Goal: Task Accomplishment & Management: Manage account settings

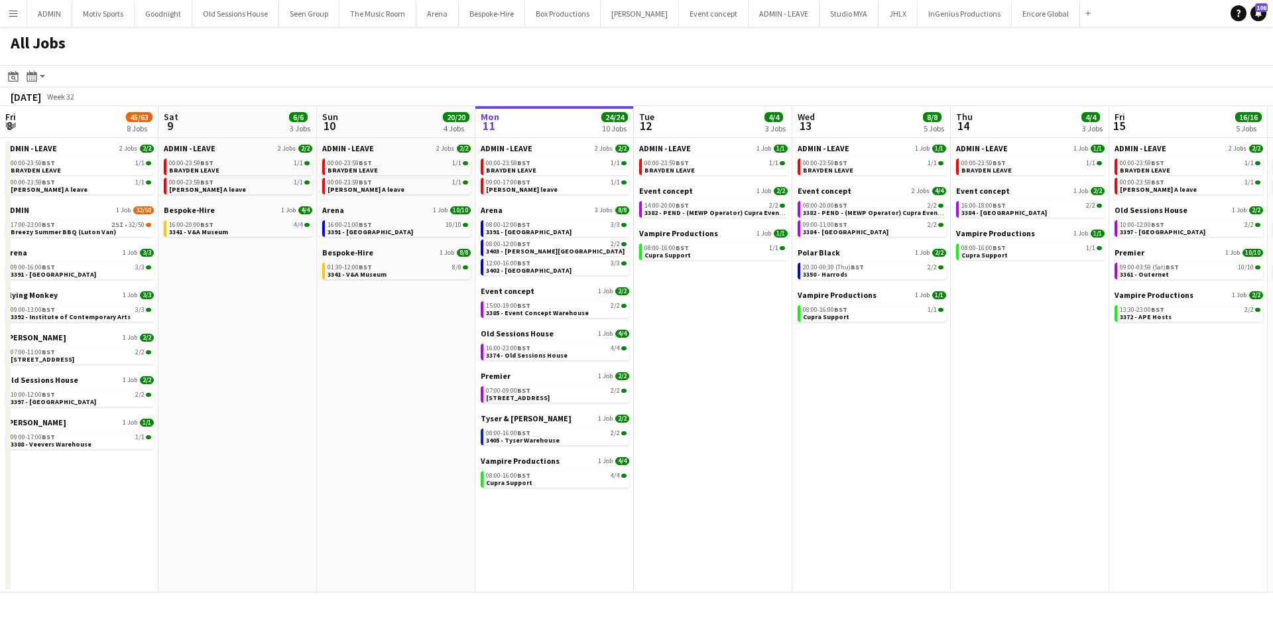
scroll to position [0, 317]
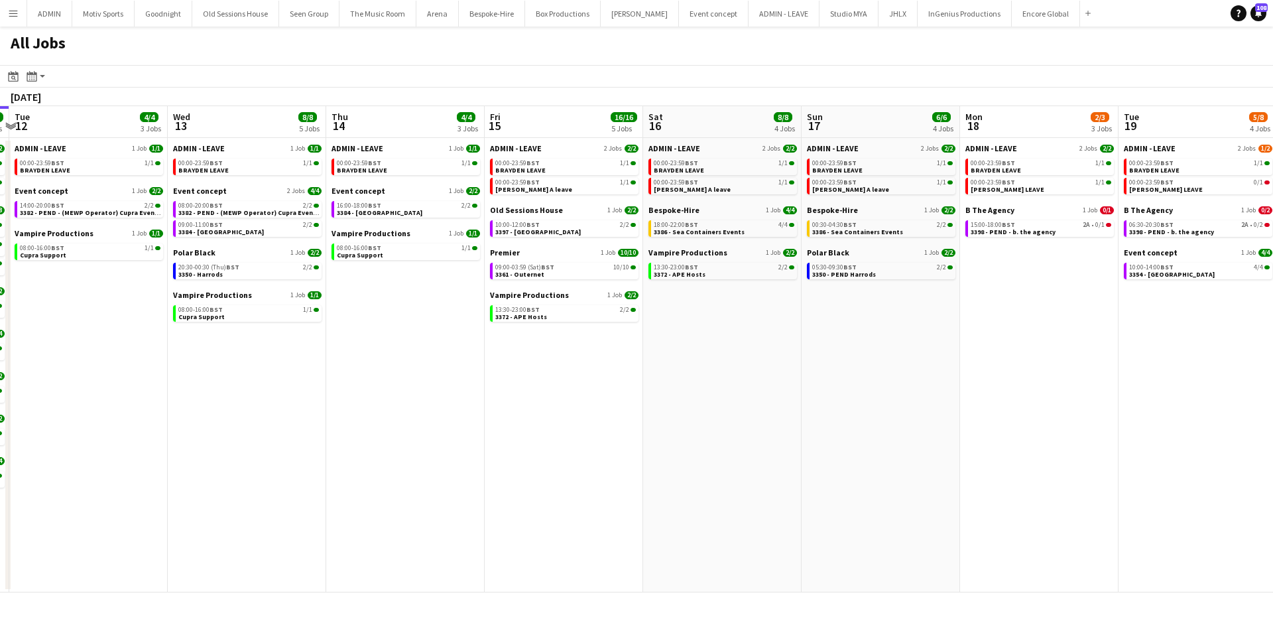
drag, startPoint x: 1116, startPoint y: 414, endPoint x: 815, endPoint y: 436, distance: 301.8
click at [815, 436] on app-calendar-viewport "Fri 8 45/63 8 Jobs Sat 9 6/6 3 Jobs Sun 10 20/20 4 Jobs Mon 11 24/24 10 Jobs Tu…" at bounding box center [636, 349] width 1273 height 486
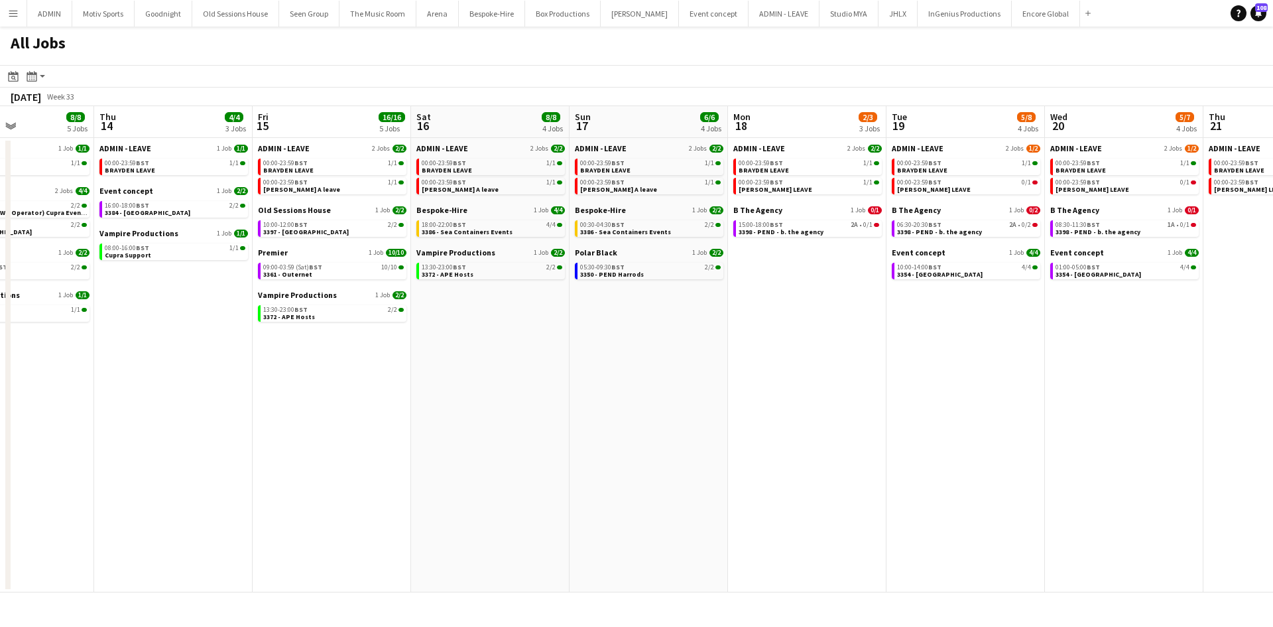
scroll to position [0, 556]
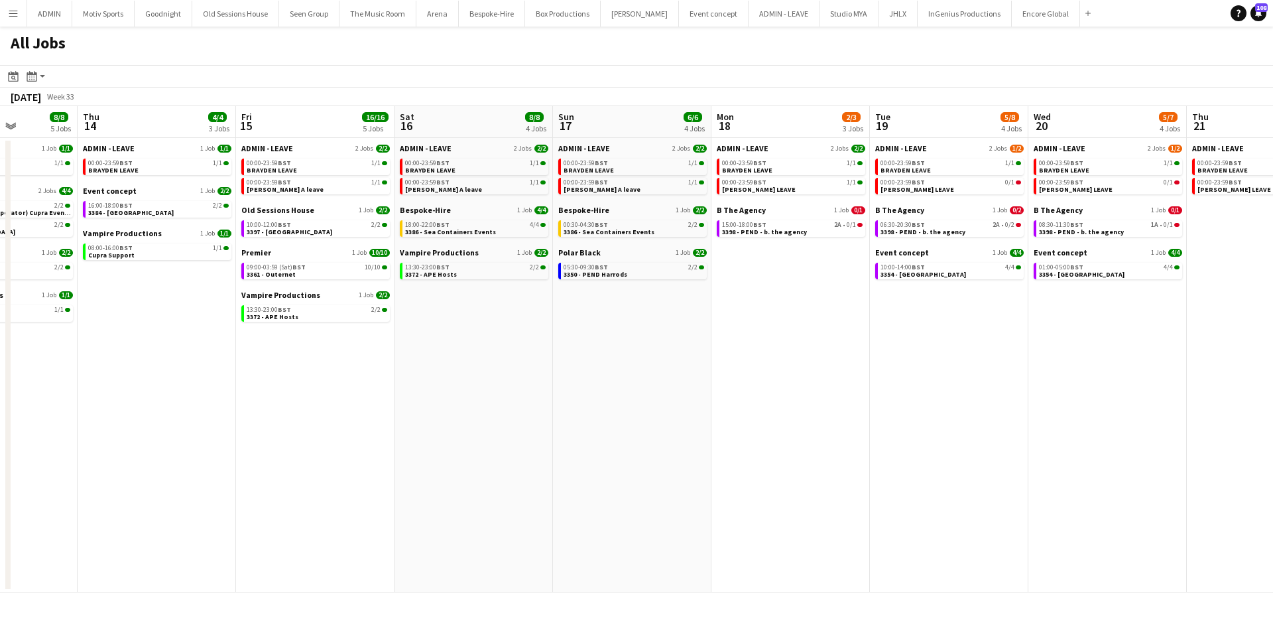
drag, startPoint x: 1017, startPoint y: 439, endPoint x: 768, endPoint y: 452, distance: 249.0
click at [768, 452] on app-calendar-viewport "Sun 10 20/20 4 Jobs Mon 11 24/24 10 Jobs Tue 12 4/4 3 Jobs Wed 13 8/8 5 Jobs Th…" at bounding box center [636, 349] width 1273 height 486
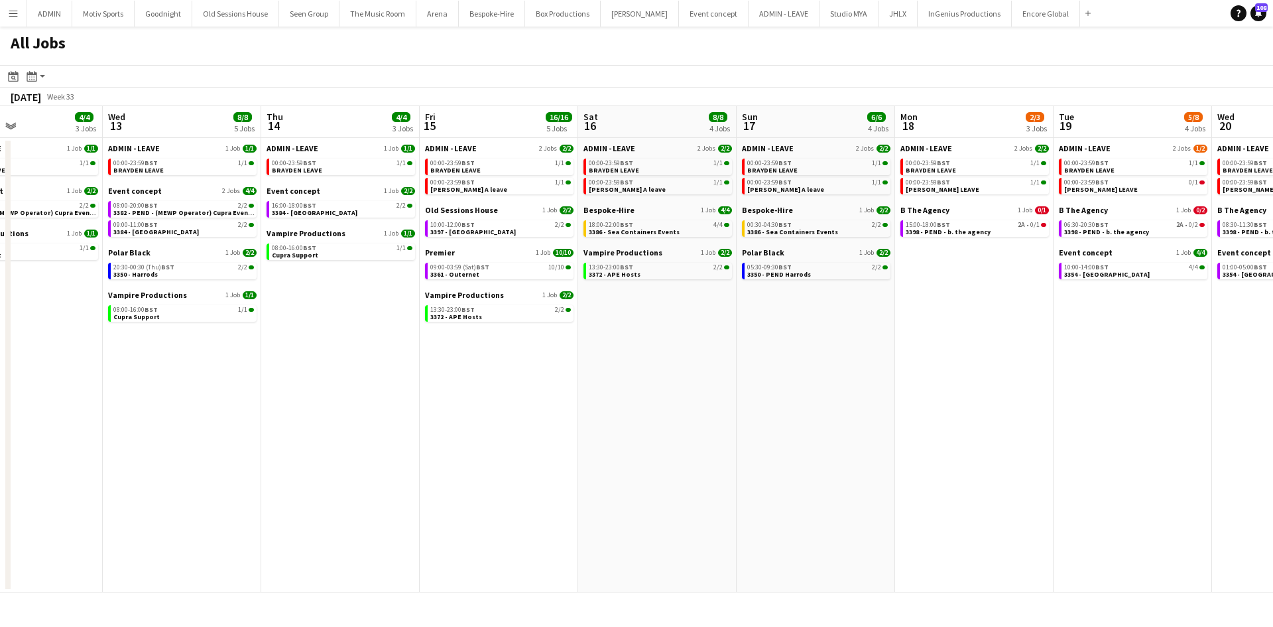
click at [829, 468] on app-all-jobs "All Jobs Date picker AUG 2025 AUG 2025 Monday M Tuesday T Wednesday W Thursday …" at bounding box center [636, 310] width 1273 height 566
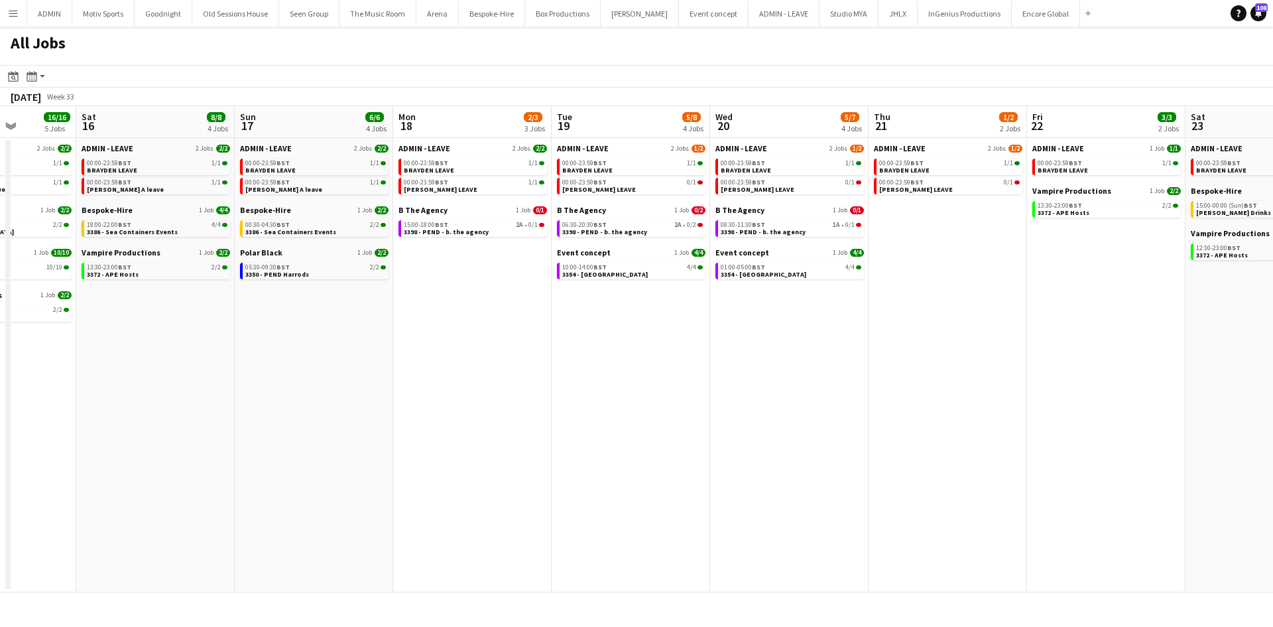
drag, startPoint x: 1123, startPoint y: 469, endPoint x: 907, endPoint y: 468, distance: 216.2
click at [907, 468] on app-calendar-viewport "Tue 12 4/4 3 Jobs Wed 13 8/8 5 Jobs Thu 14 4/4 3 Jobs Fri 15 16/16 5 Jobs Sat 1…" at bounding box center [636, 349] width 1273 height 486
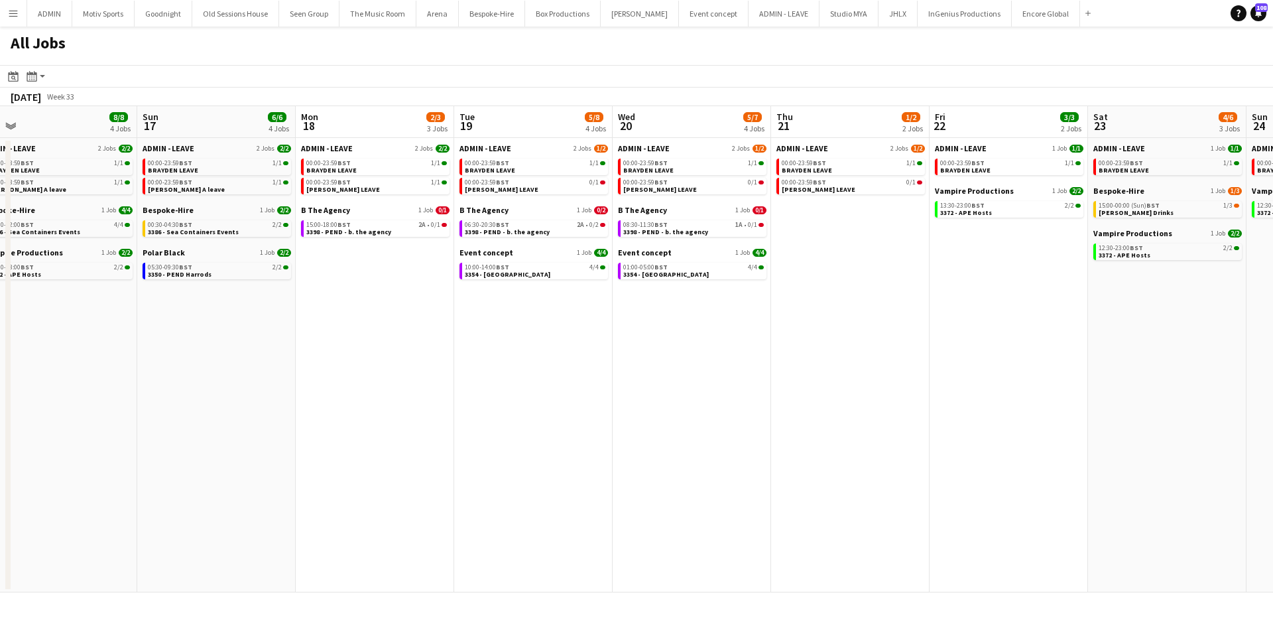
drag, startPoint x: 995, startPoint y: 467, endPoint x: 764, endPoint y: 464, distance: 230.8
click at [804, 464] on app-calendar-viewport "Tue 12 4/4 3 Jobs Wed 13 8/8 5 Jobs Thu 14 4/4 3 Jobs Fri 15 16/16 5 Jobs Sat 1…" at bounding box center [636, 349] width 1273 height 486
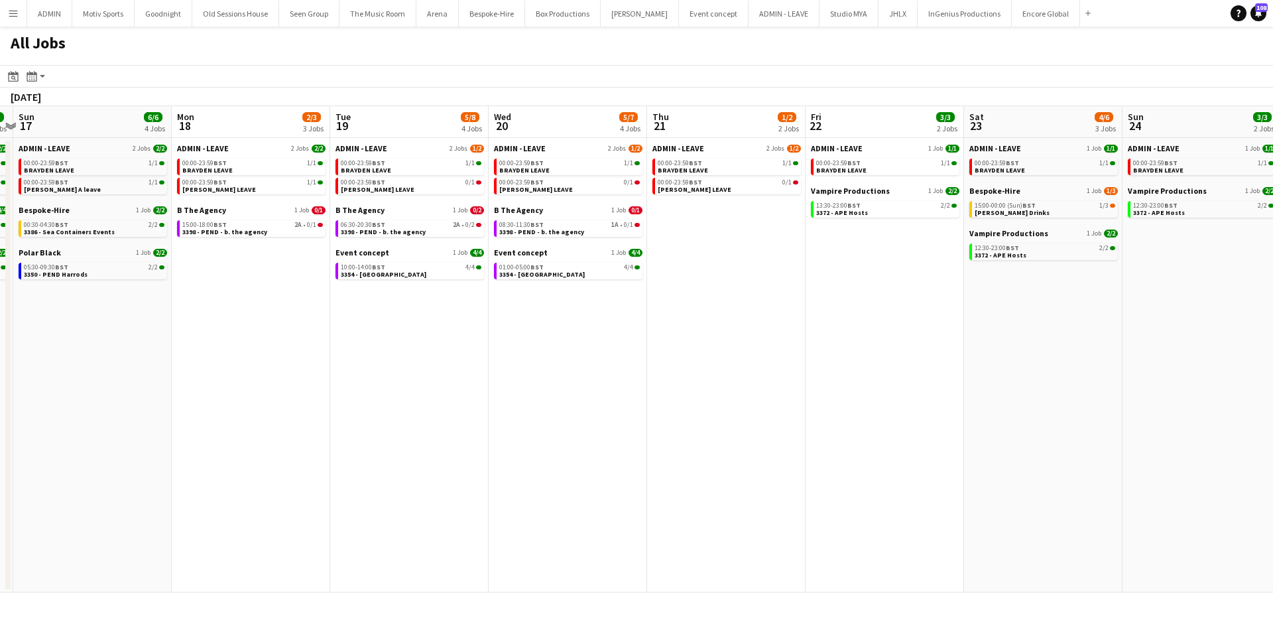
click at [628, 468] on app-all-jobs "All Jobs Date picker AUG 2025 AUG 2025 Monday M Tuesday T Wednesday W Thursday …" at bounding box center [636, 310] width 1273 height 566
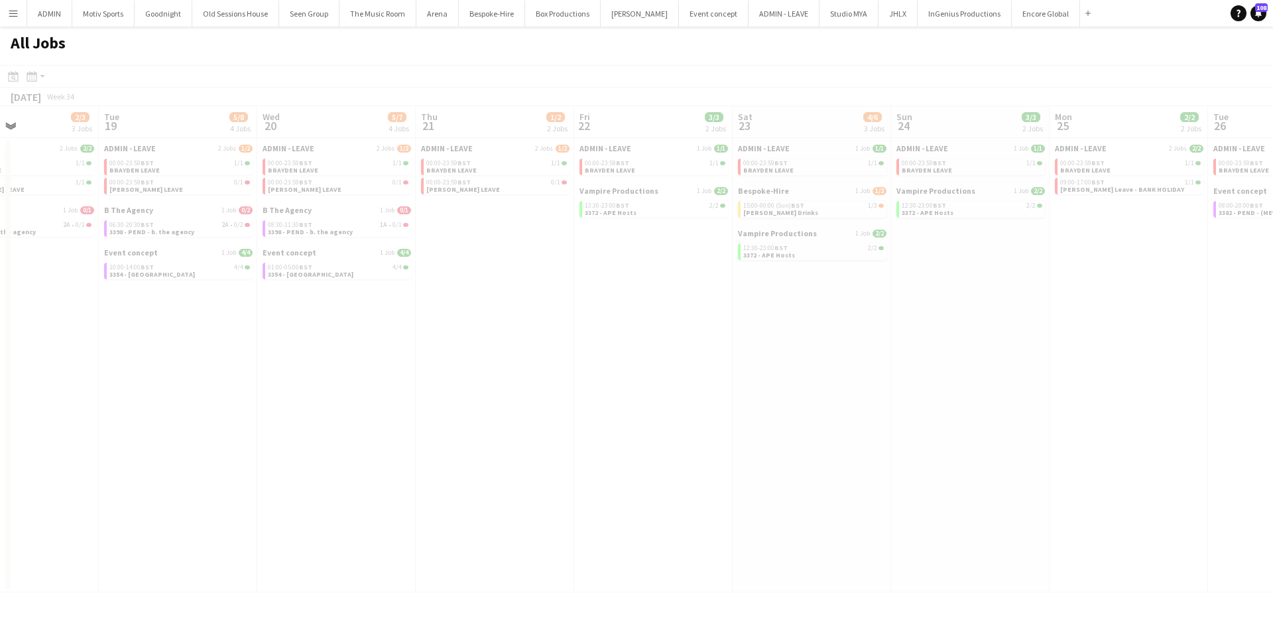
drag, startPoint x: 908, startPoint y: 460, endPoint x: 672, endPoint y: 468, distance: 235.5
click at [674, 467] on div at bounding box center [636, 348] width 1273 height 566
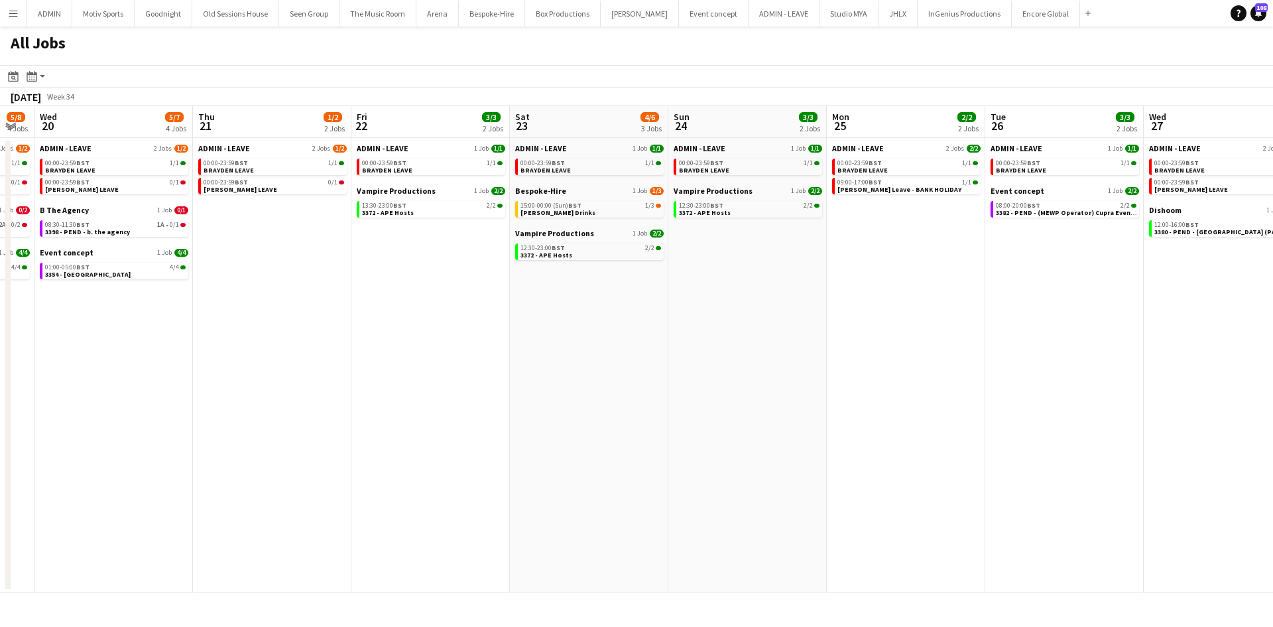
drag, startPoint x: 839, startPoint y: 450, endPoint x: 536, endPoint y: 469, distance: 303.6
click at [532, 469] on app-calendar-viewport "Sat 16 8/8 4 Jobs Sun 17 6/6 4 Jobs Mon 18 2/3 3 Jobs Tue 19 5/8 4 Jobs Wed 20 …" at bounding box center [636, 349] width 1273 height 486
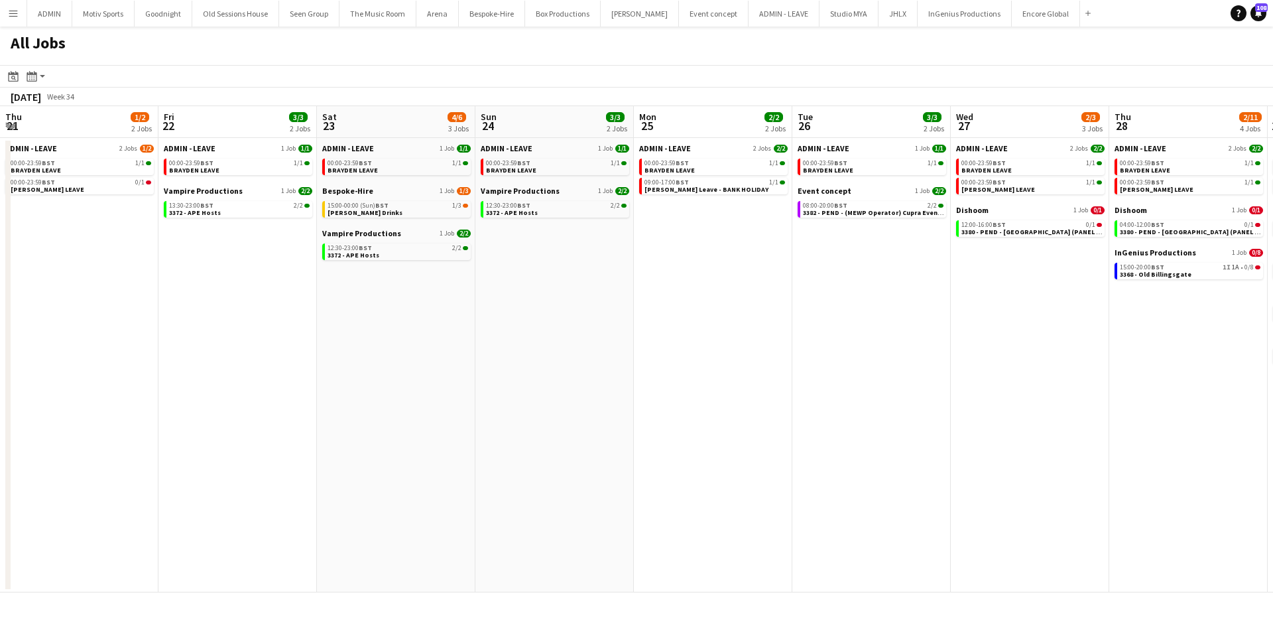
click at [333, 501] on app-all-jobs "All Jobs Date picker AUG 2025 AUG 2025 Monday M Tuesday T Wednesday W Thursday …" at bounding box center [636, 310] width 1273 height 566
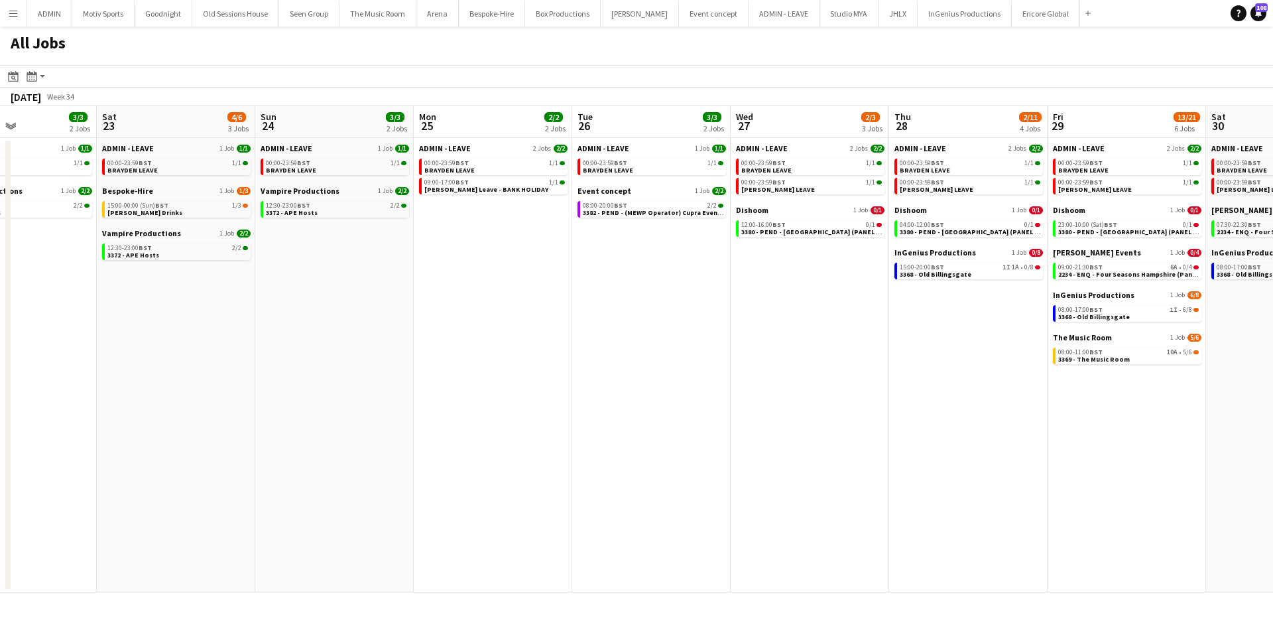
drag, startPoint x: 376, startPoint y: 495, endPoint x: 353, endPoint y: 493, distance: 22.7
click at [353, 493] on app-calendar-viewport "Wed 20 5/7 4 Jobs Thu 21 1/2 2 Jobs Fri 22 3/3 2 Jobs Sat 23 4/6 3 Jobs Sun 24 …" at bounding box center [636, 349] width 1273 height 486
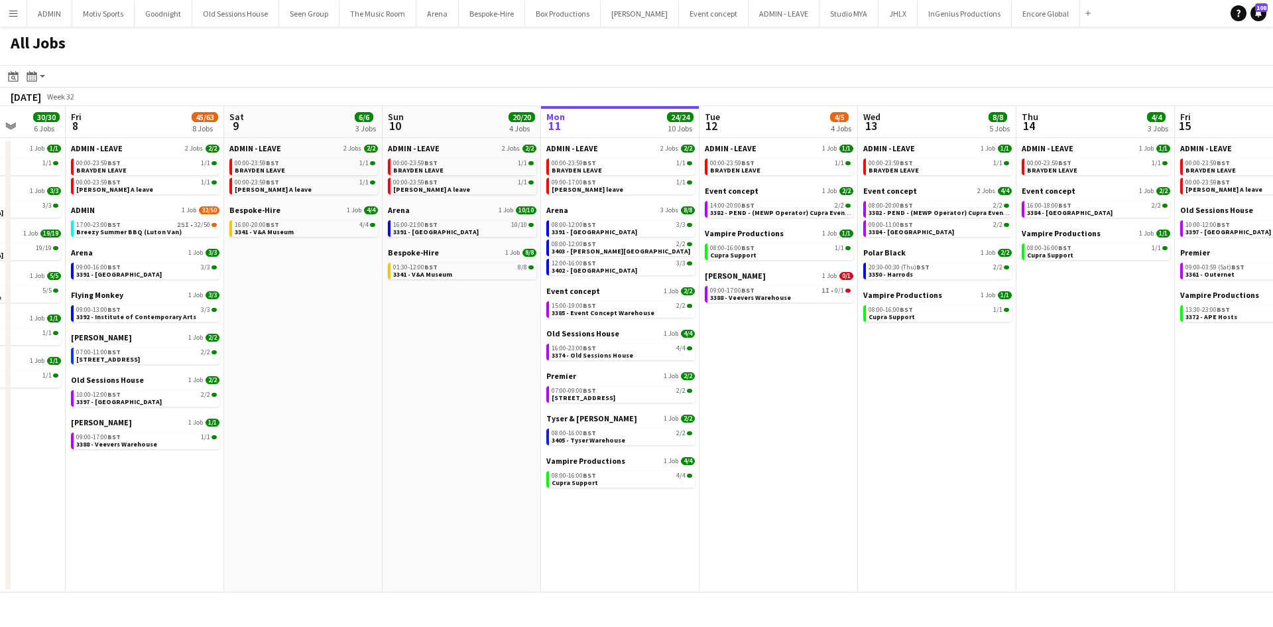
scroll to position [0, 402]
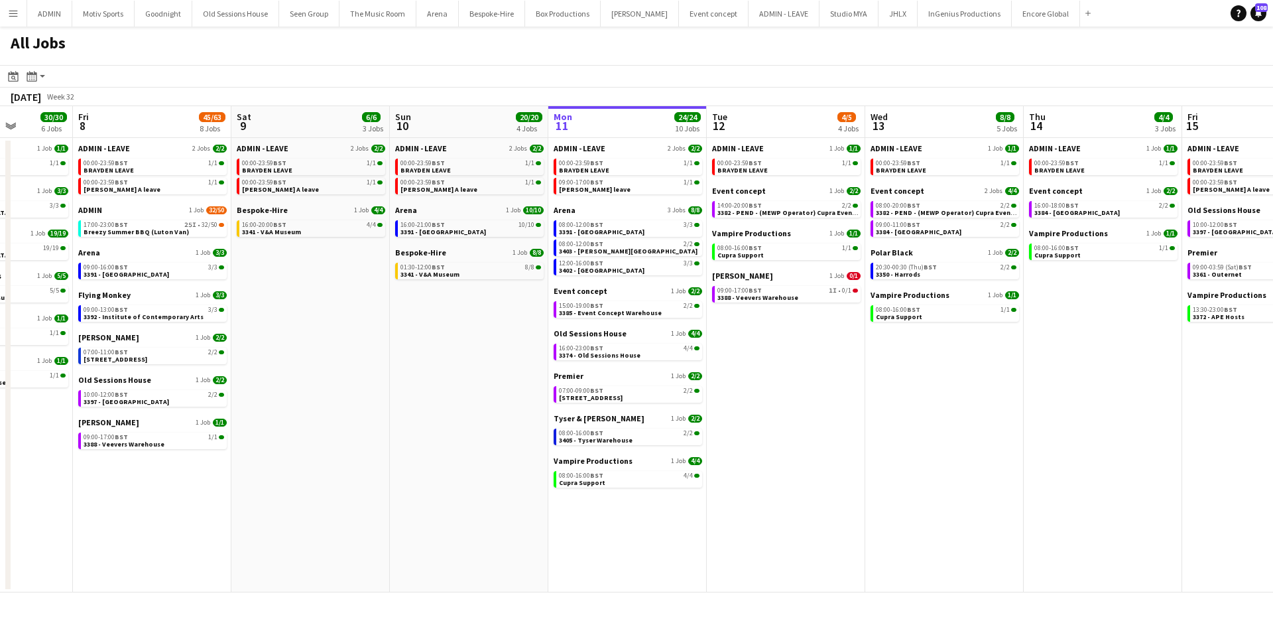
drag, startPoint x: 593, startPoint y: 512, endPoint x: 983, endPoint y: 493, distance: 390.4
click at [983, 493] on app-calendar-viewport "Tue 5 6/6 3 Jobs Wed 6 22/22 5 Jobs Thu 7 30/30 6 Jobs Fri 8 45/63 8 Jobs Sat 9…" at bounding box center [636, 349] width 1273 height 486
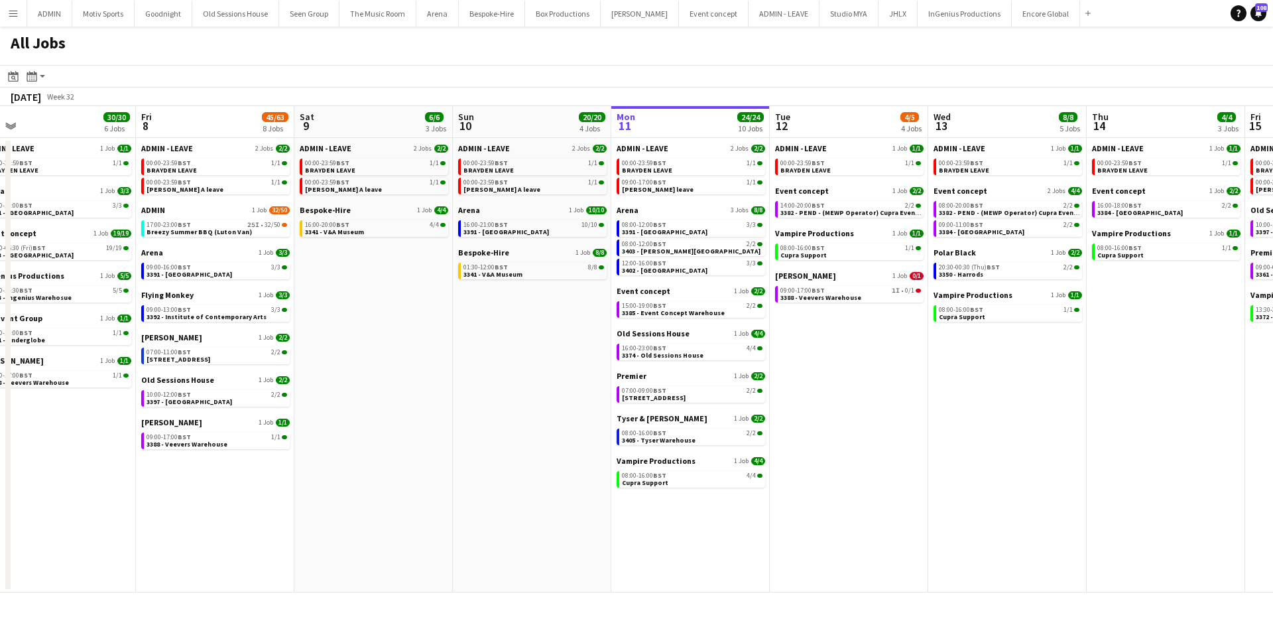
scroll to position [0, 327]
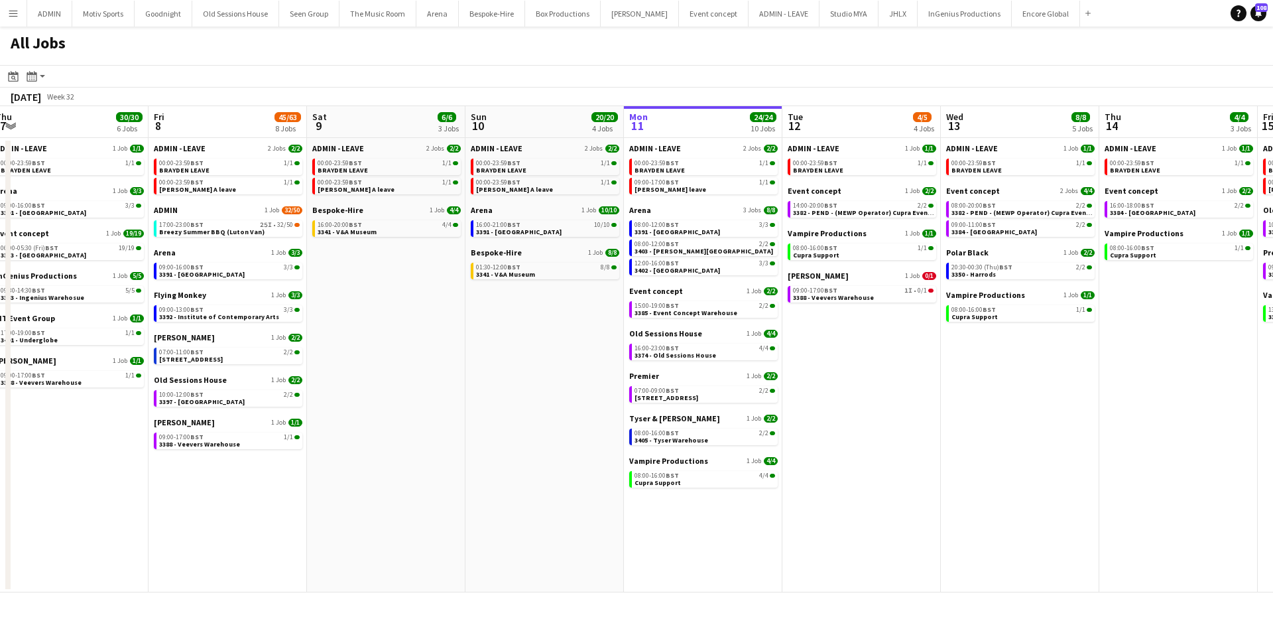
drag, startPoint x: 316, startPoint y: 469, endPoint x: 392, endPoint y: 469, distance: 75.6
click at [392, 469] on app-calendar-viewport "Tue 5 6/6 3 Jobs Wed 6 22/22 5 Jobs Thu 7 30/30 6 Jobs Fri 8 45/63 8 Jobs Sat 9…" at bounding box center [636, 349] width 1273 height 486
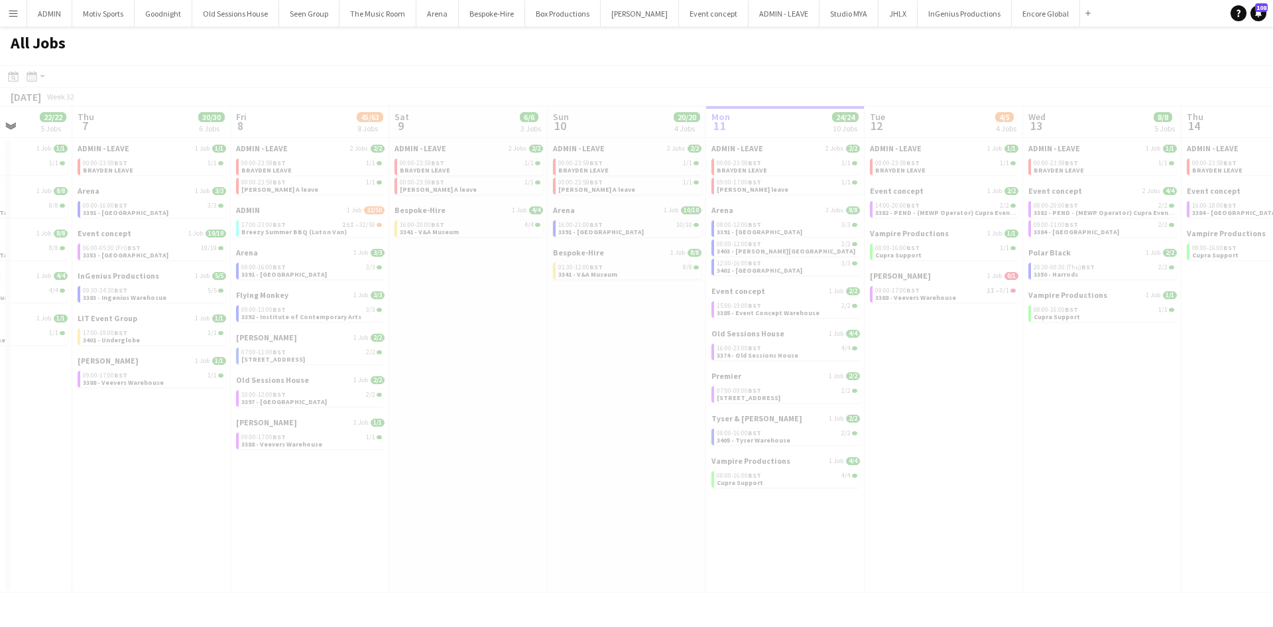
drag, startPoint x: 498, startPoint y: 436, endPoint x: 580, endPoint y: 436, distance: 82.2
click at [640, 435] on app-all-jobs "All Jobs Date picker [DATE] [DATE] [DATE] M [DATE] T [DATE] W [DATE] T [DATE] F…" at bounding box center [636, 310] width 1273 height 566
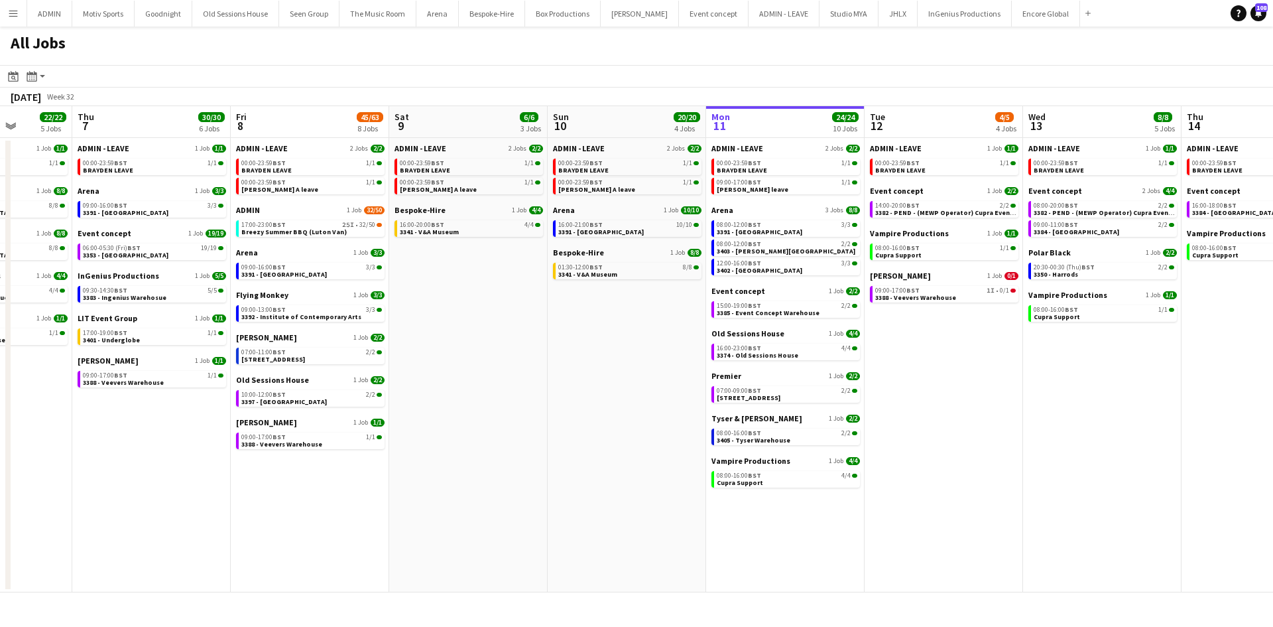
click at [18, 11] on button "Menu" at bounding box center [13, 13] width 27 height 27
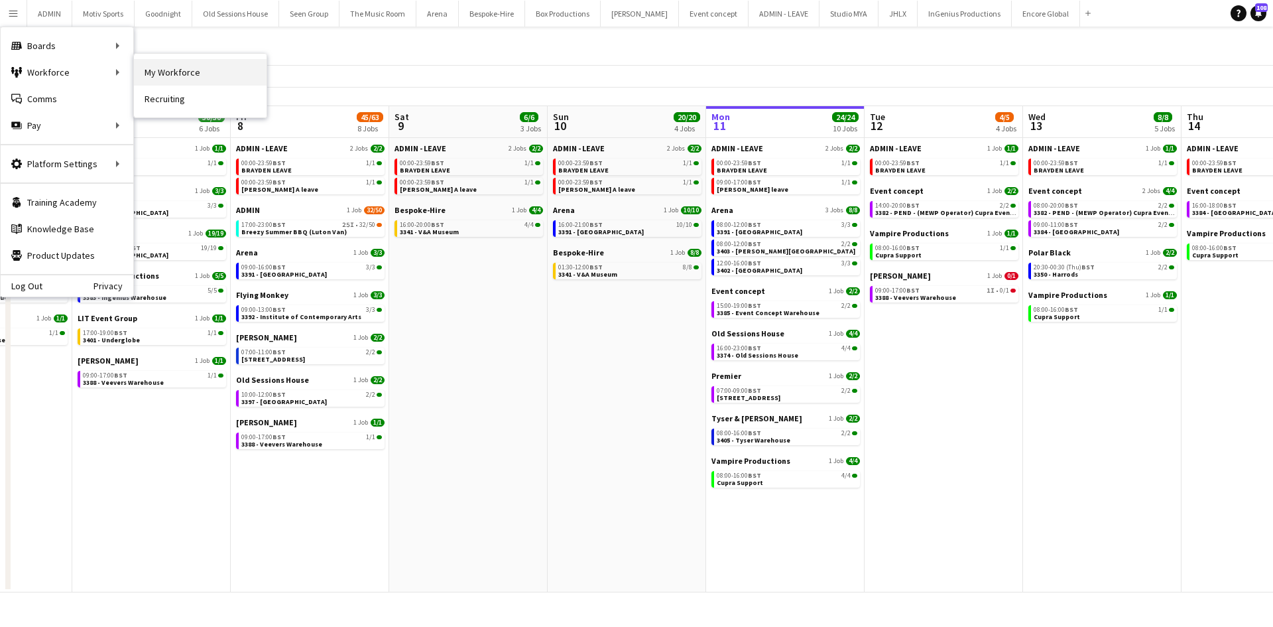
click at [192, 80] on link "My Workforce" at bounding box center [200, 72] width 133 height 27
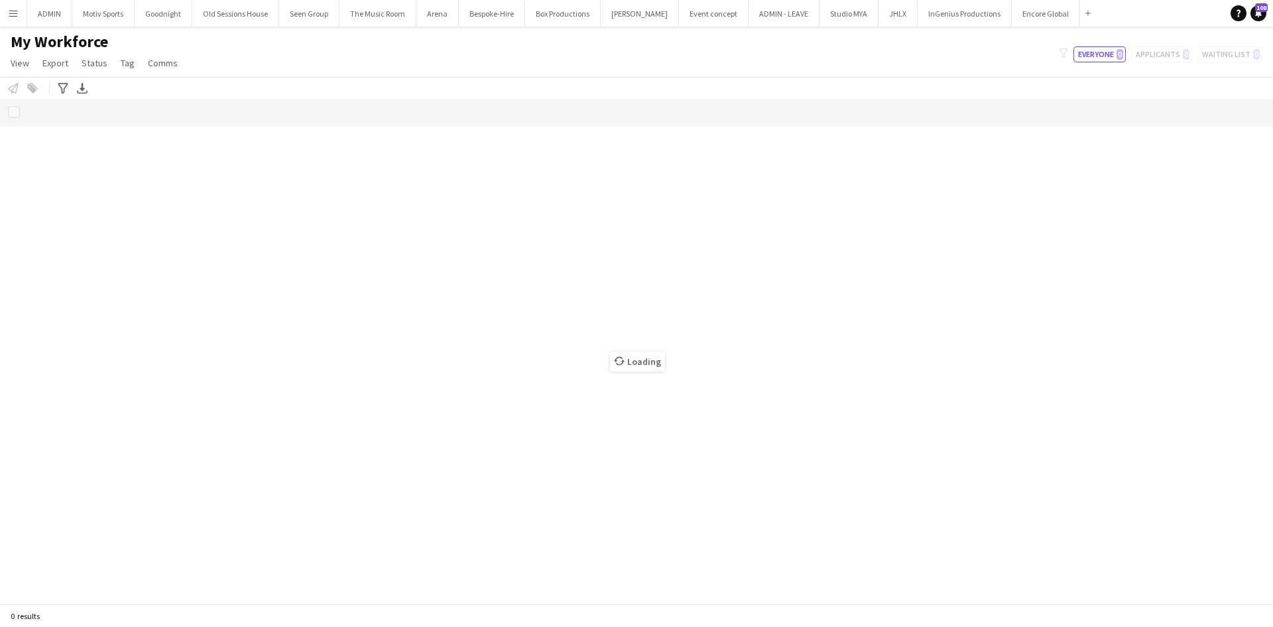
click at [9, 12] on app-icon "Menu" at bounding box center [13, 13] width 11 height 11
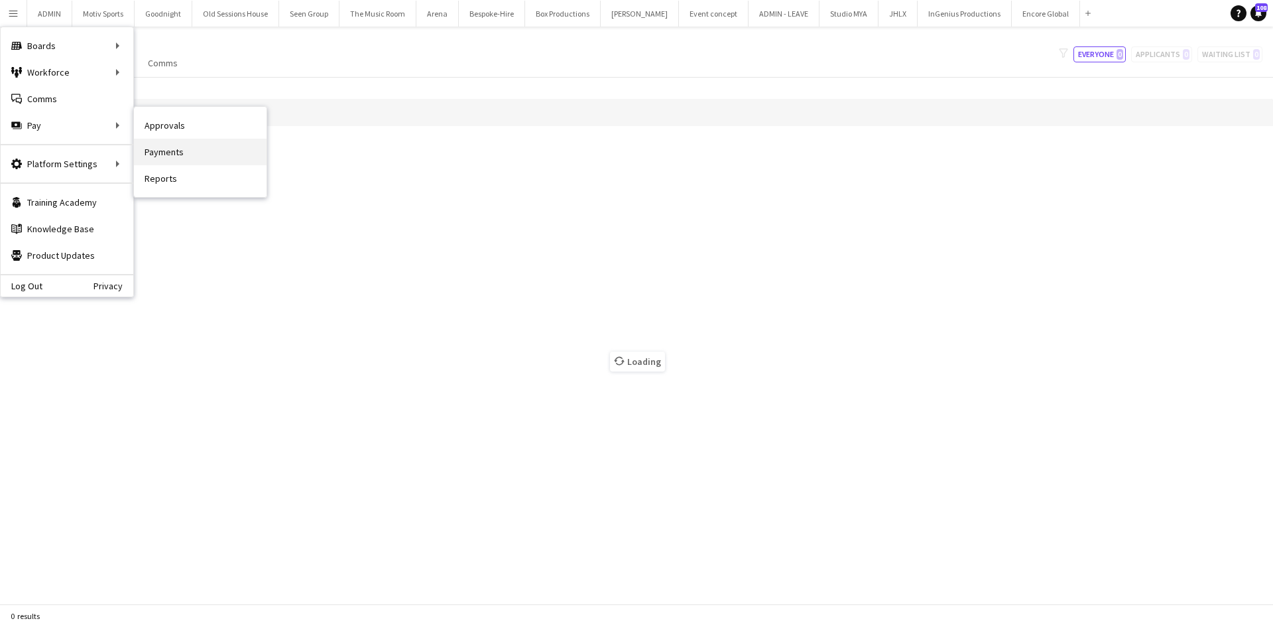
click at [229, 152] on link "Payments" at bounding box center [200, 152] width 133 height 27
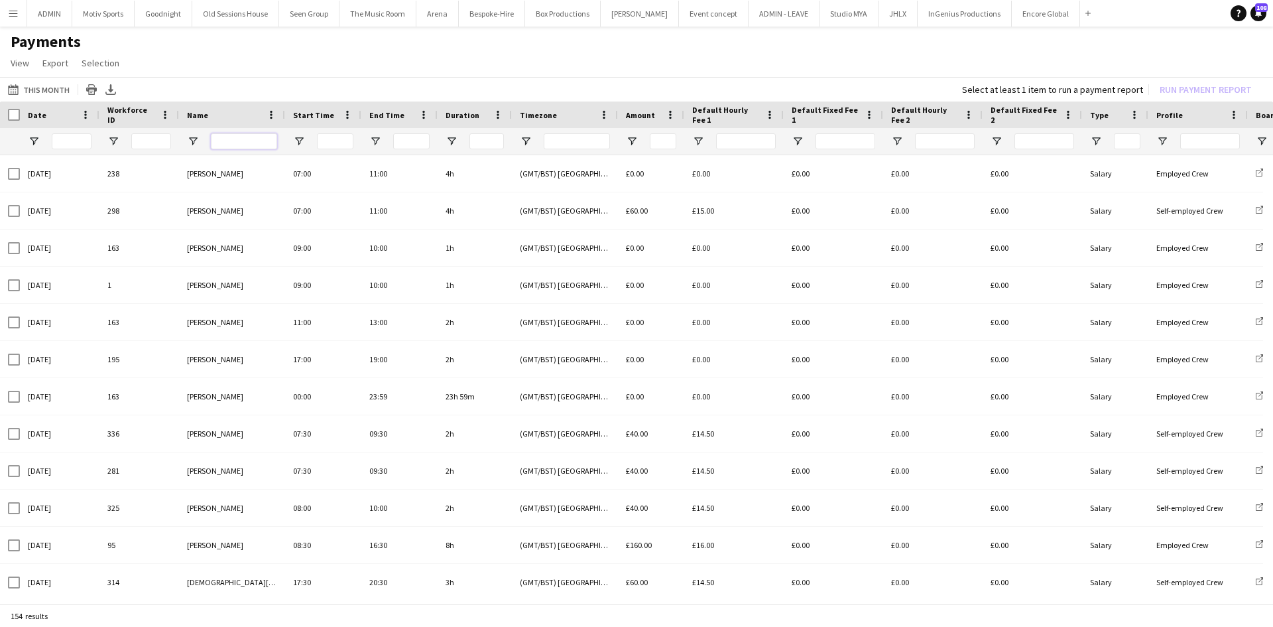
click at [248, 145] on input "Name Filter Input" at bounding box center [244, 141] width 66 height 16
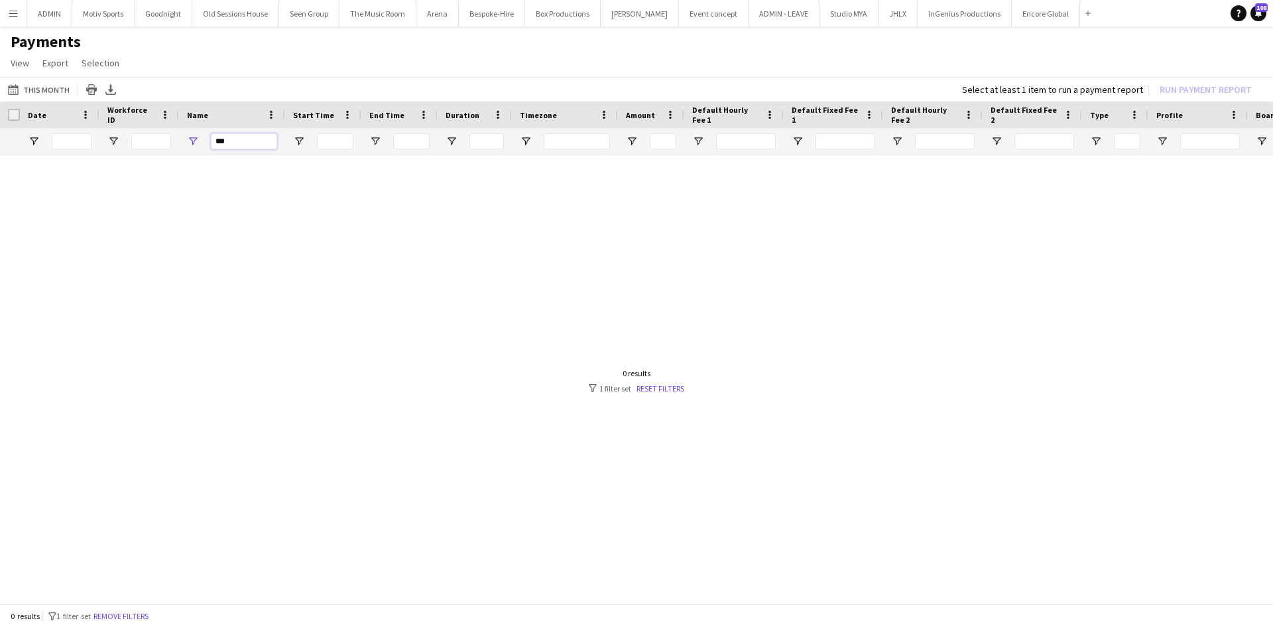
type input "***"
click at [231, 145] on input "***" at bounding box center [244, 141] width 66 height 16
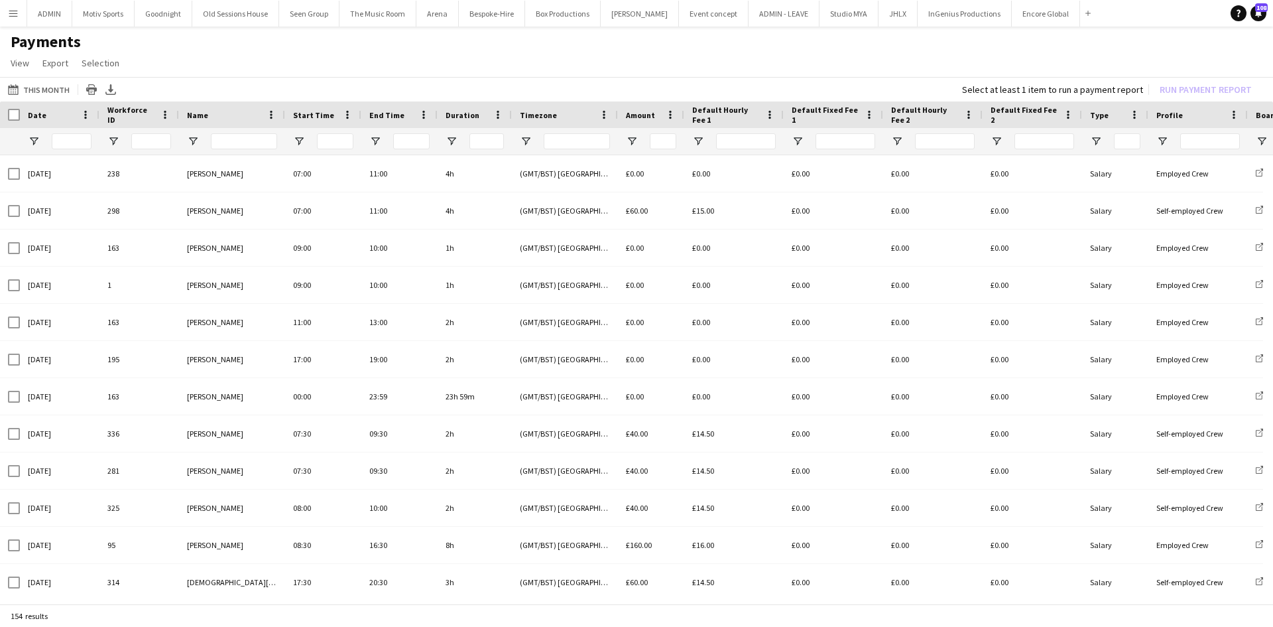
click at [17, 19] on button "Menu" at bounding box center [13, 13] width 27 height 27
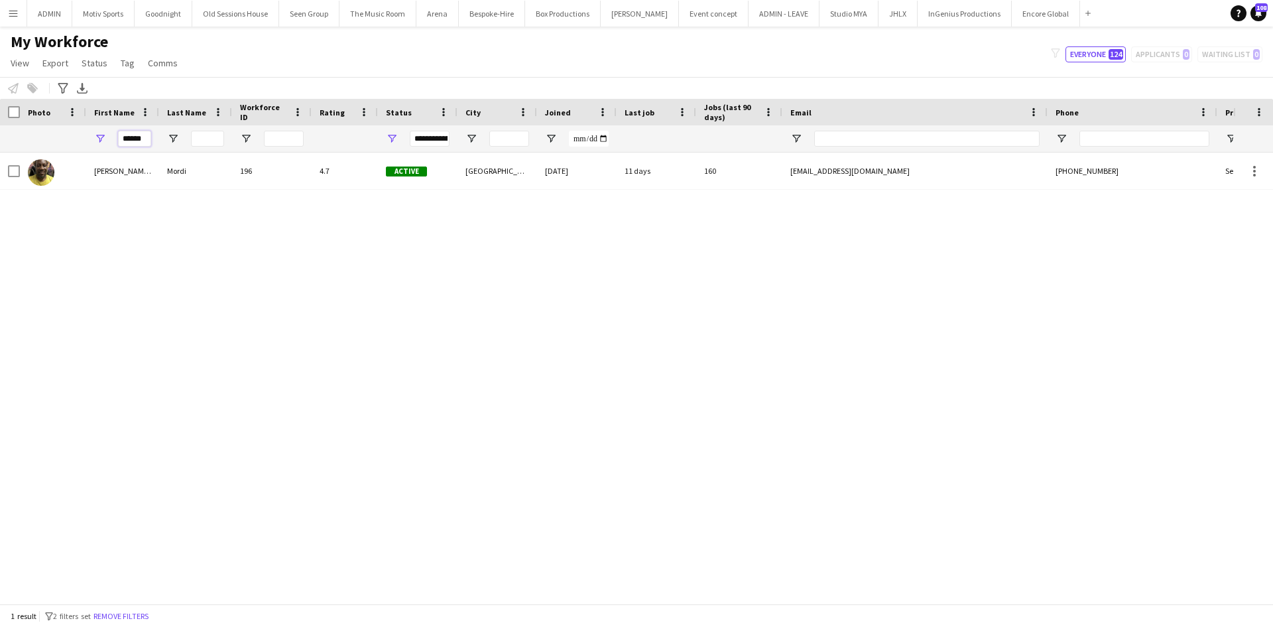
click at [139, 141] on input "******" at bounding box center [134, 139] width 33 height 16
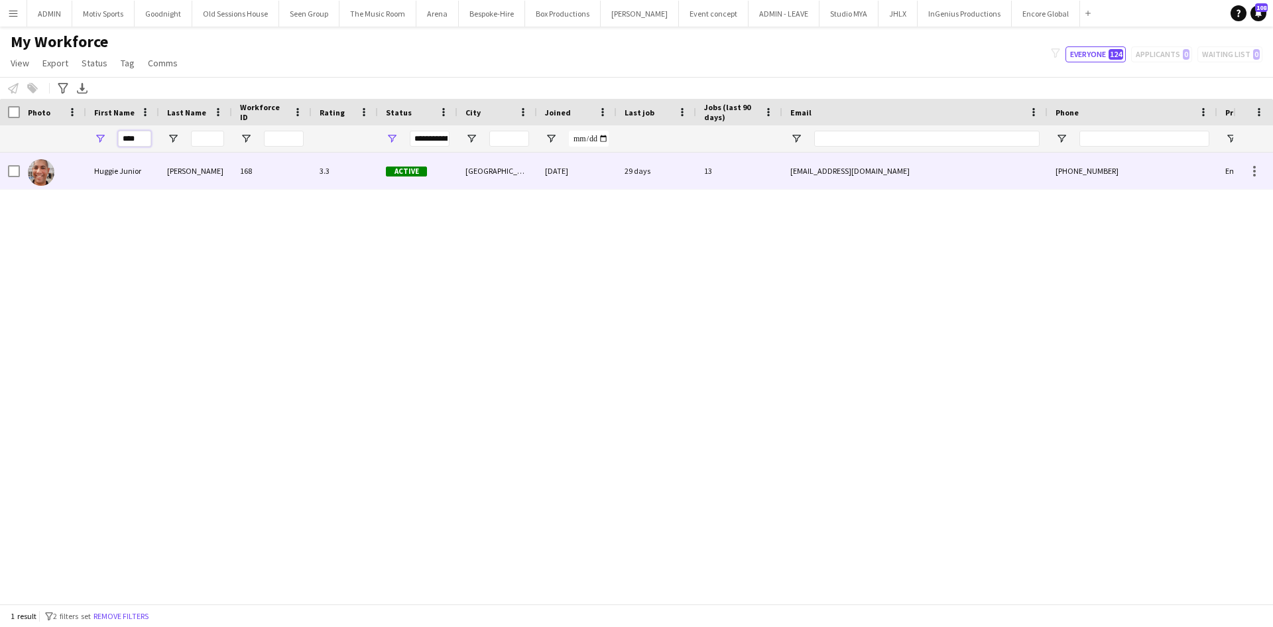
type input "****"
click at [298, 165] on div "168" at bounding box center [272, 171] width 80 height 36
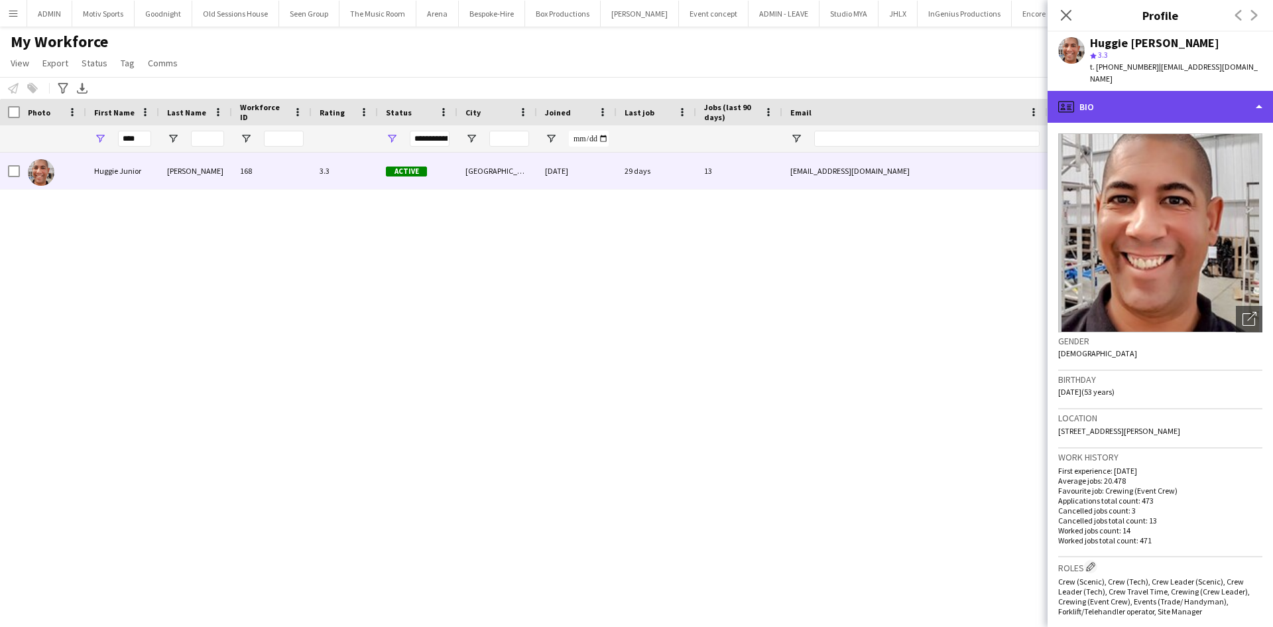
click at [1212, 107] on div "profile Bio" at bounding box center [1160, 107] width 225 height 32
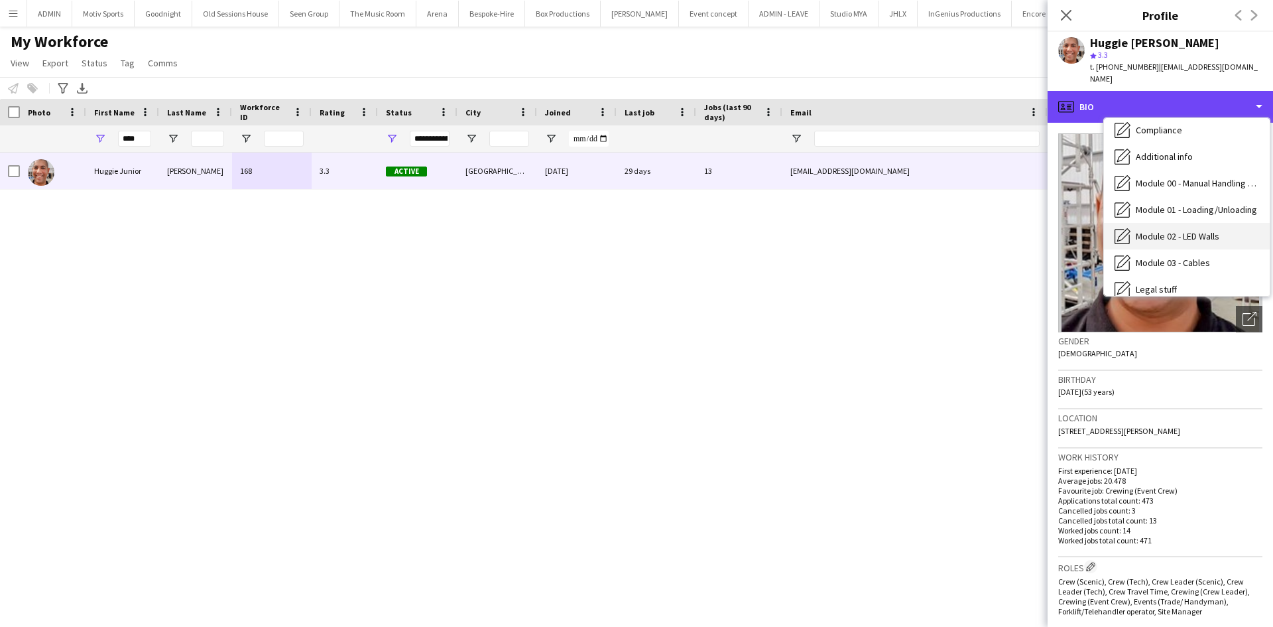
scroll to position [257, 0]
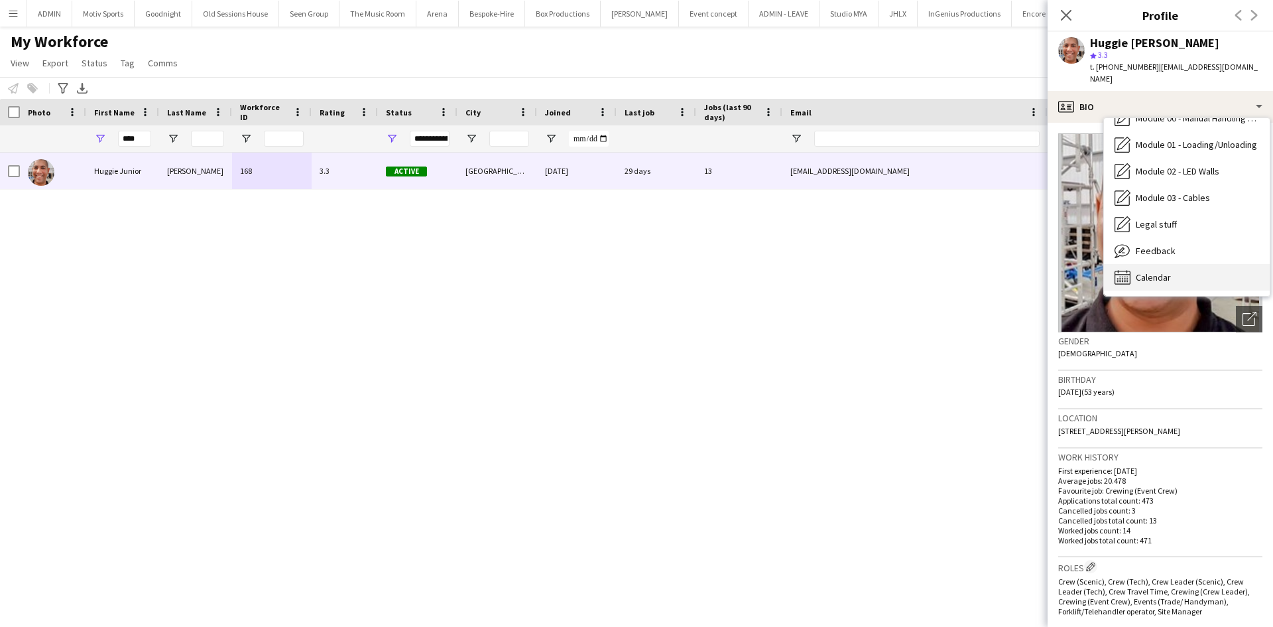
click at [1178, 283] on div "Calendar Calendar" at bounding box center [1187, 277] width 166 height 27
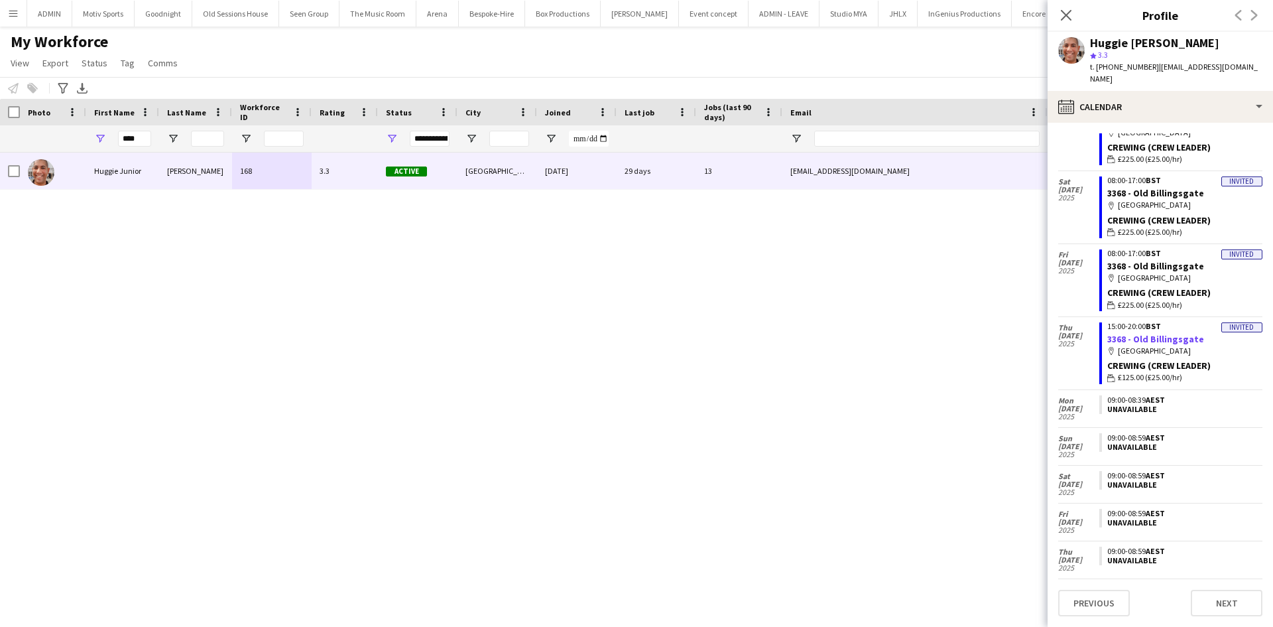
scroll to position [0, 0]
